Goal: Navigation & Orientation: Understand site structure

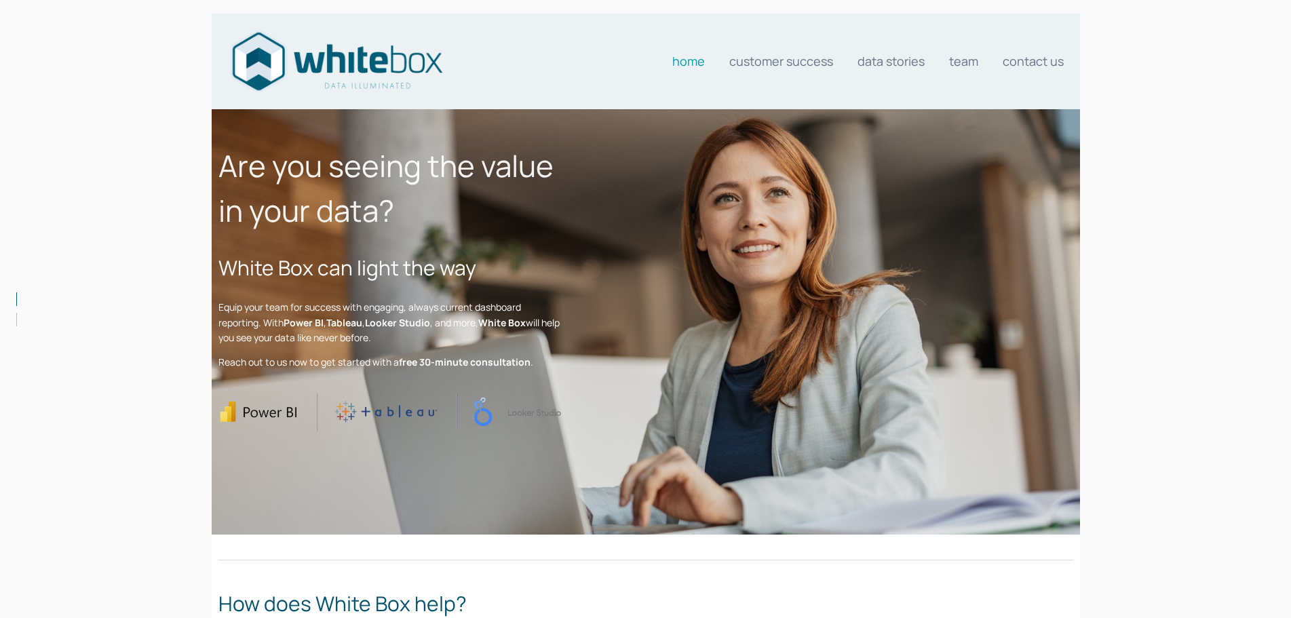
click at [330, 55] on img at bounding box center [336, 61] width 217 height 67
click at [387, 313] on p "Equip your team for success with engaging, always current dashboard reporting. …" at bounding box center [389, 322] width 343 height 45
